Goal: Information Seeking & Learning: Find specific fact

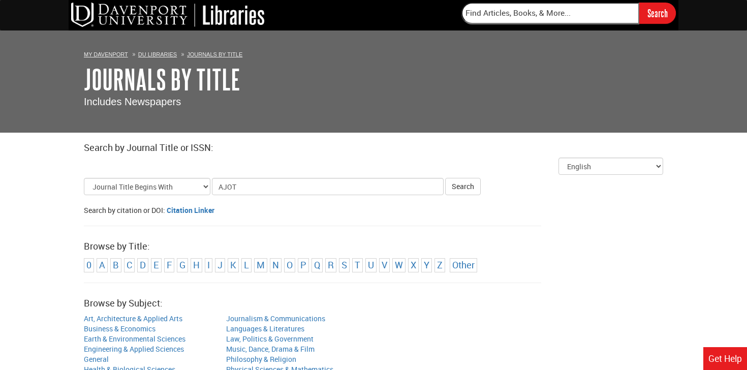
type input "AJOT"
click at [445, 178] on button "Search" at bounding box center [463, 186] width 36 height 17
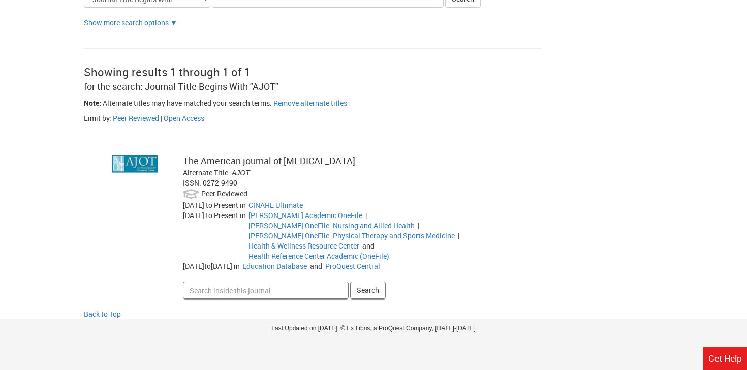
scroll to position [157, 0]
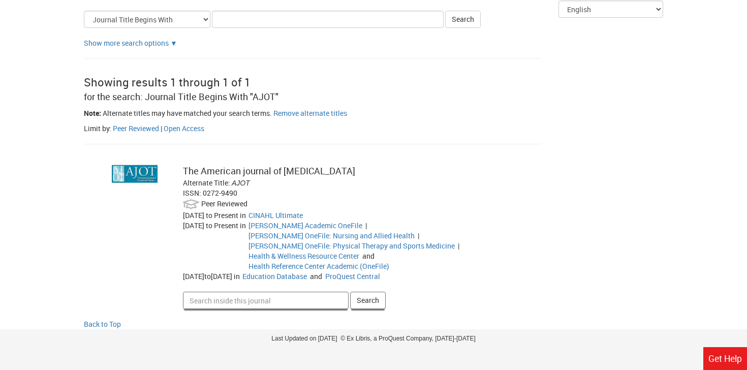
click at [256, 292] on input "Search inside this journal" at bounding box center [266, 300] width 166 height 17
click at [140, 169] on img at bounding box center [135, 174] width 46 height 18
click at [244, 292] on input "Search inside this journal" at bounding box center [266, 300] width 166 height 17
type input "community transition goal setting"
click at [377, 292] on button "Search" at bounding box center [368, 300] width 36 height 17
